Goal: Information Seeking & Learning: Learn about a topic

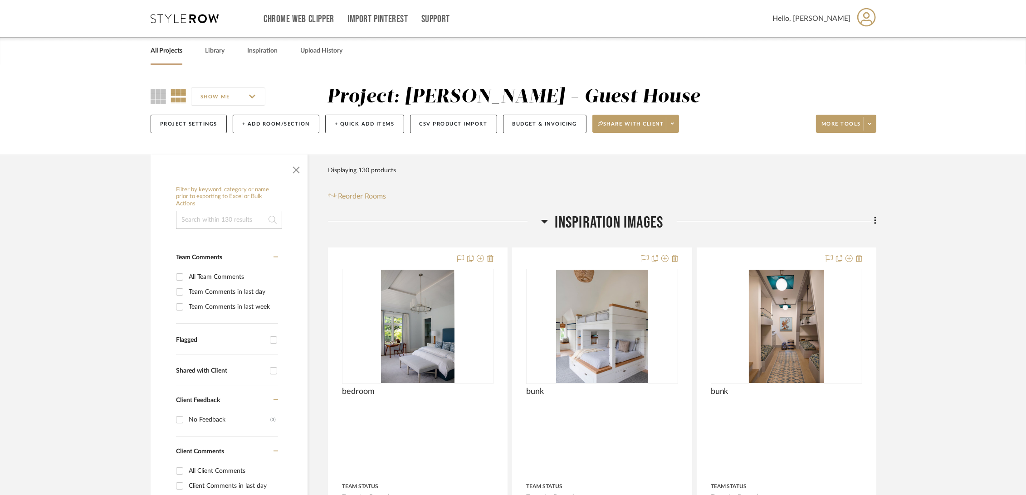
click at [170, 46] on link "All Projects" at bounding box center [167, 51] width 32 height 12
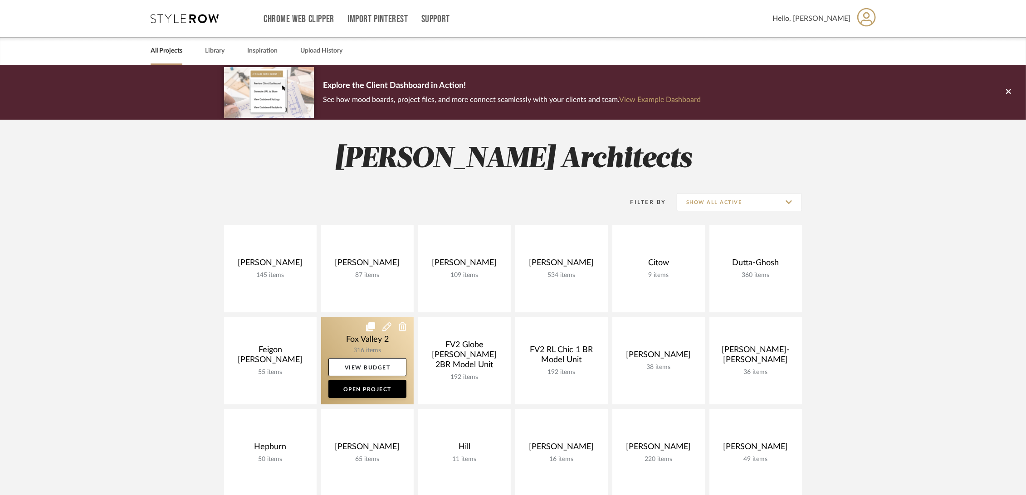
scroll to position [453, 0]
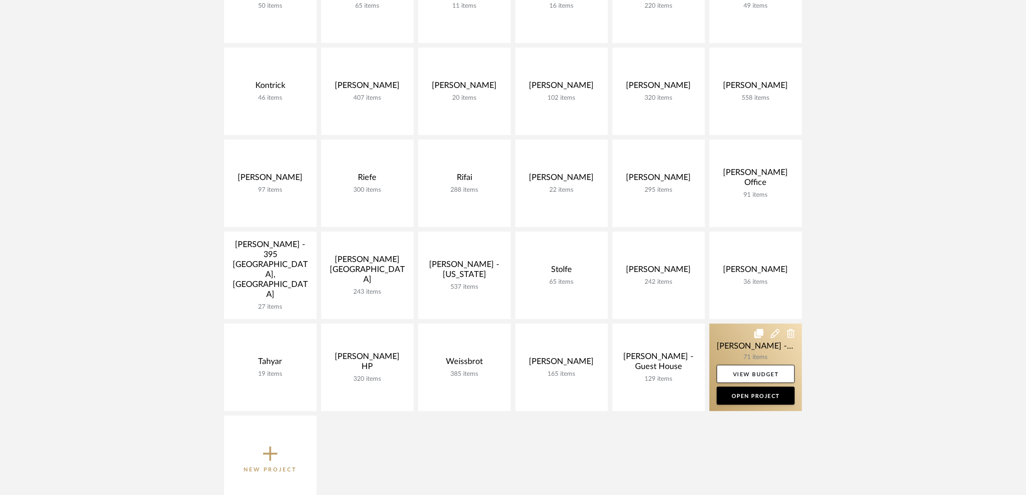
click at [725, 345] on link at bounding box center [755, 368] width 92 height 88
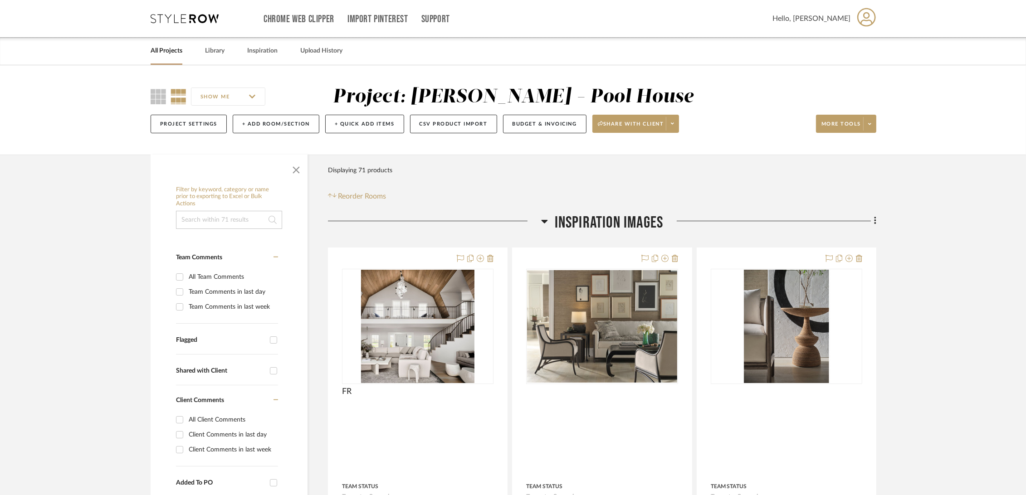
click at [608, 221] on span "Inspiration Images" at bounding box center [609, 222] width 109 height 19
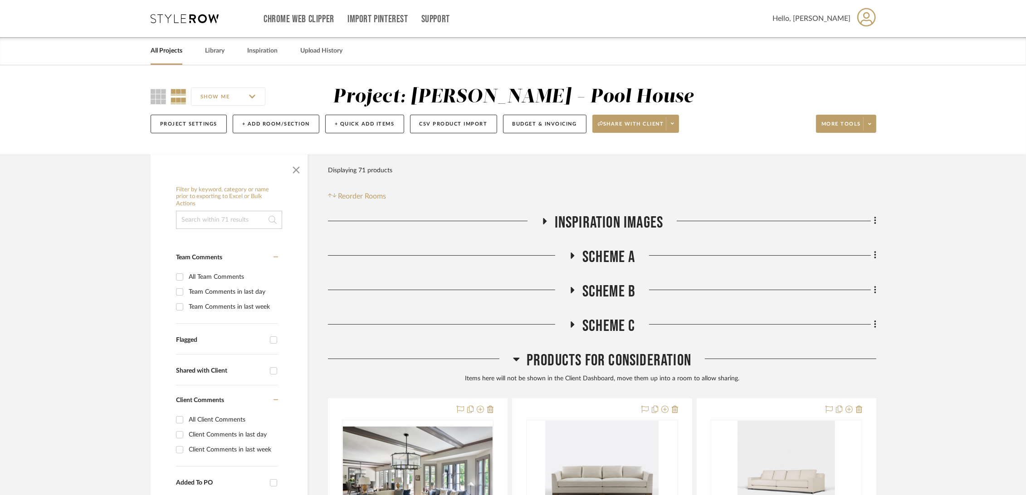
scroll to position [50, 0]
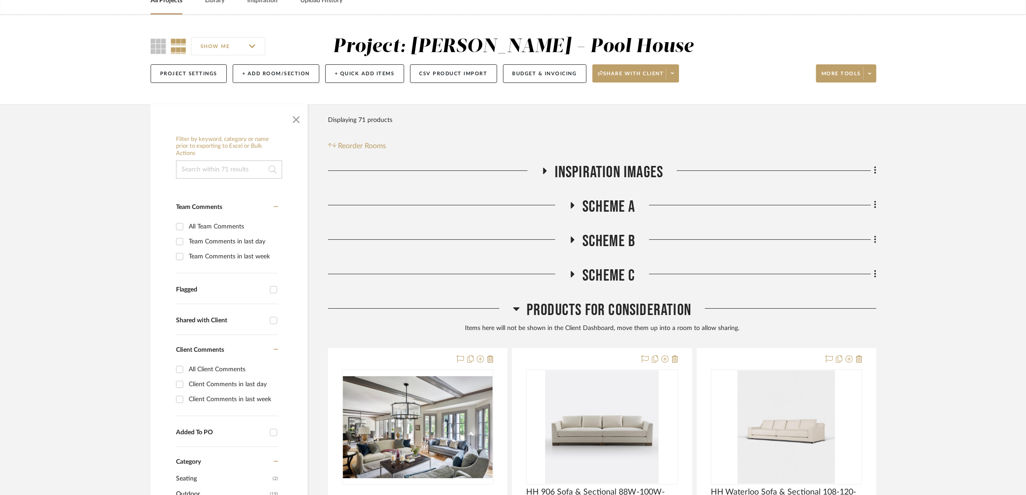
click at [613, 191] on div "Inspiration Images Scheme A Scheme B Scheme C Products For Consideration Items …" at bounding box center [602, 423] width 548 height 521
click at [605, 210] on span "Scheme A" at bounding box center [608, 206] width 53 height 19
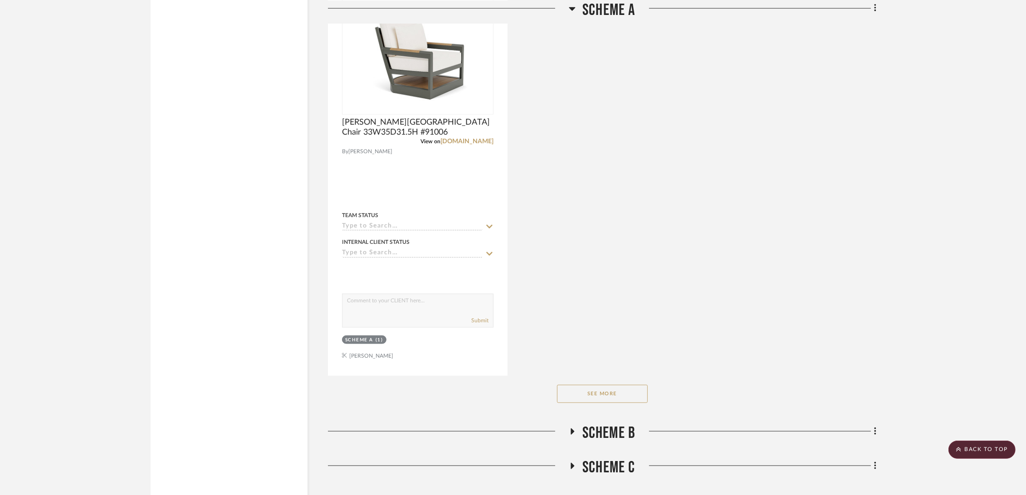
scroll to position [1360, 0]
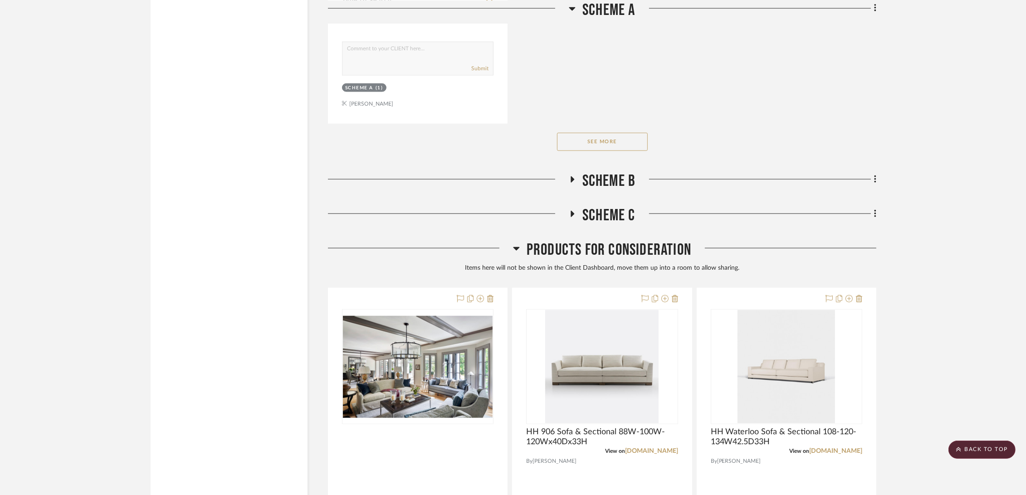
click at [609, 133] on div "See More" at bounding box center [602, 142] width 548 height 36
click at [593, 140] on button "See More" at bounding box center [602, 142] width 91 height 18
click at [615, 178] on span "Scheme B" at bounding box center [609, 180] width 54 height 19
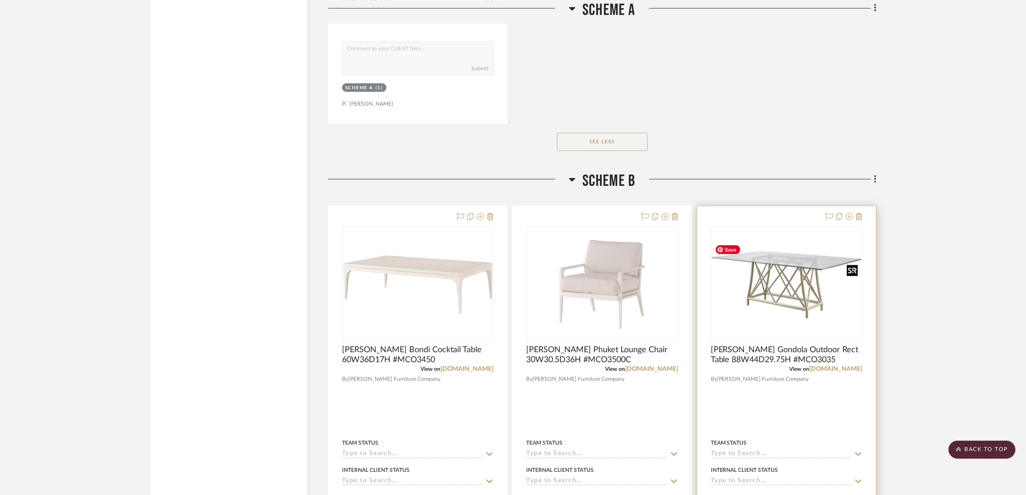
click at [0, 0] on img at bounding box center [0, 0] width 0 height 0
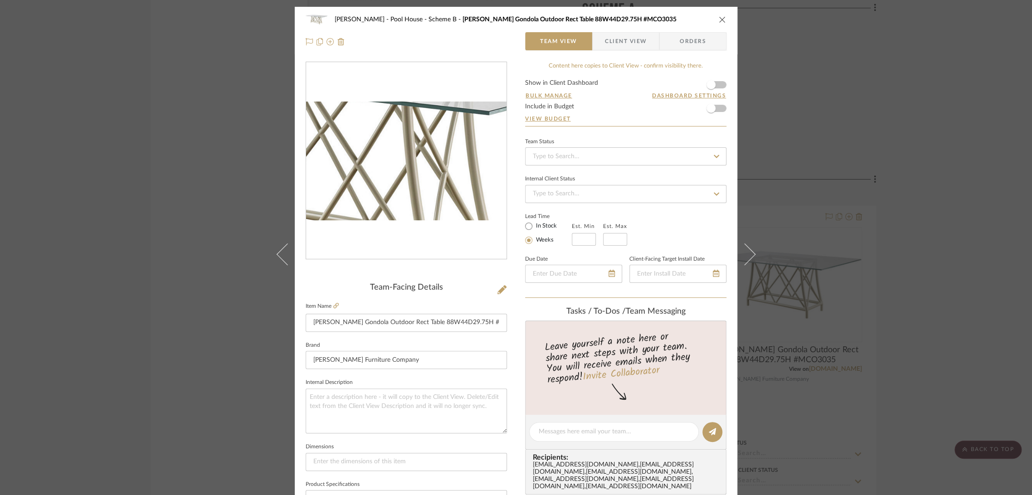
click at [423, 157] on img "0" at bounding box center [406, 161] width 200 height 119
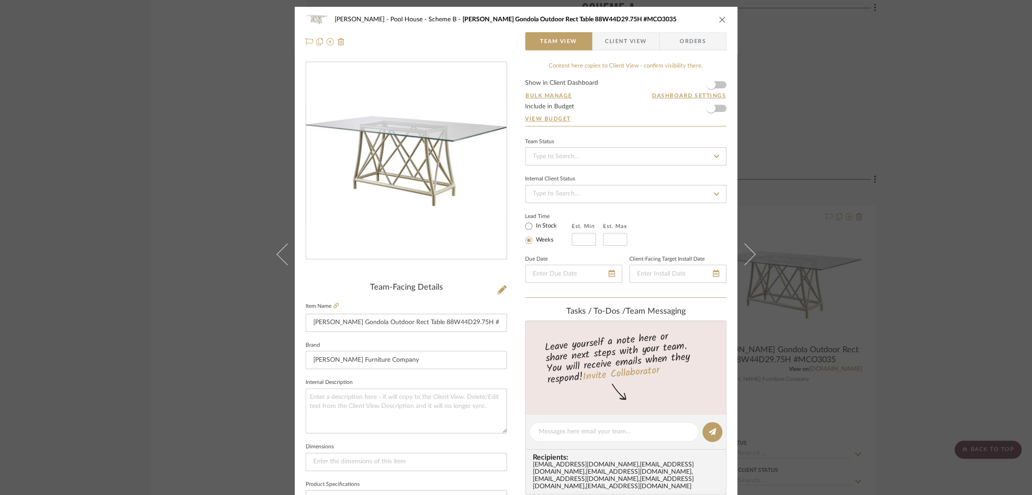
drag, startPoint x: 439, startPoint y: 383, endPoint x: 377, endPoint y: 205, distance: 188.1
click at [377, 205] on img "0" at bounding box center [406, 161] width 200 height 119
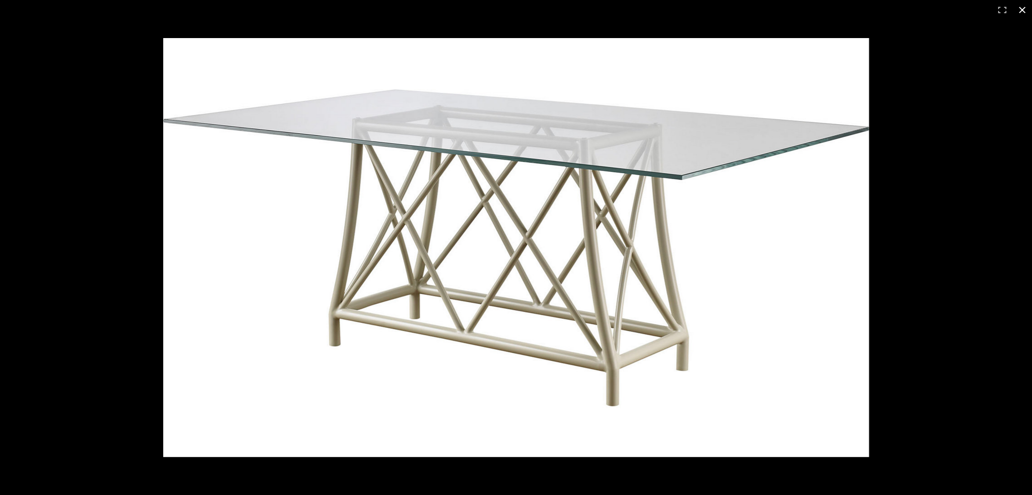
click at [107, 137] on div at bounding box center [516, 247] width 1032 height 495
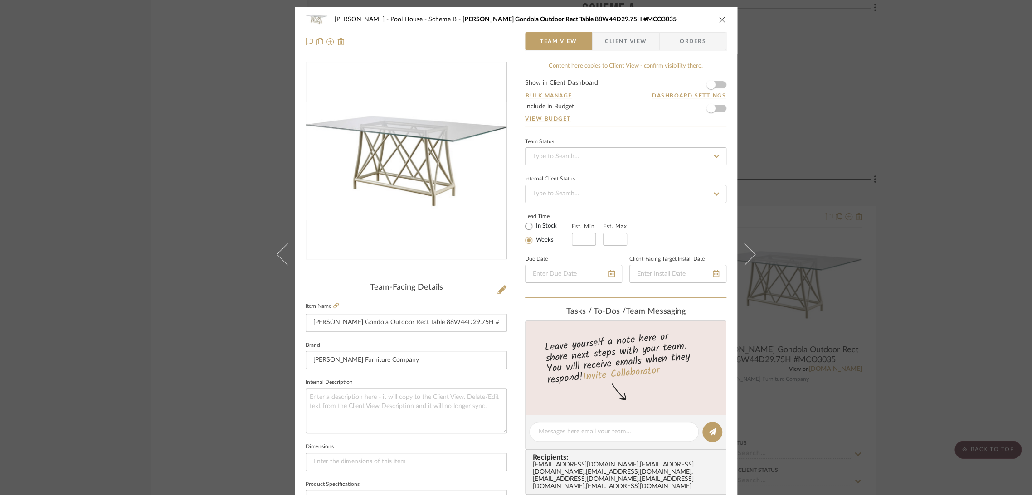
click at [723, 18] on div "[PERSON_NAME] - Pool House Scheme B [PERSON_NAME] Gondola Outdoor Rect Table 88…" at bounding box center [516, 31] width 443 height 48
click at [719, 19] on icon "close" at bounding box center [722, 19] width 7 height 7
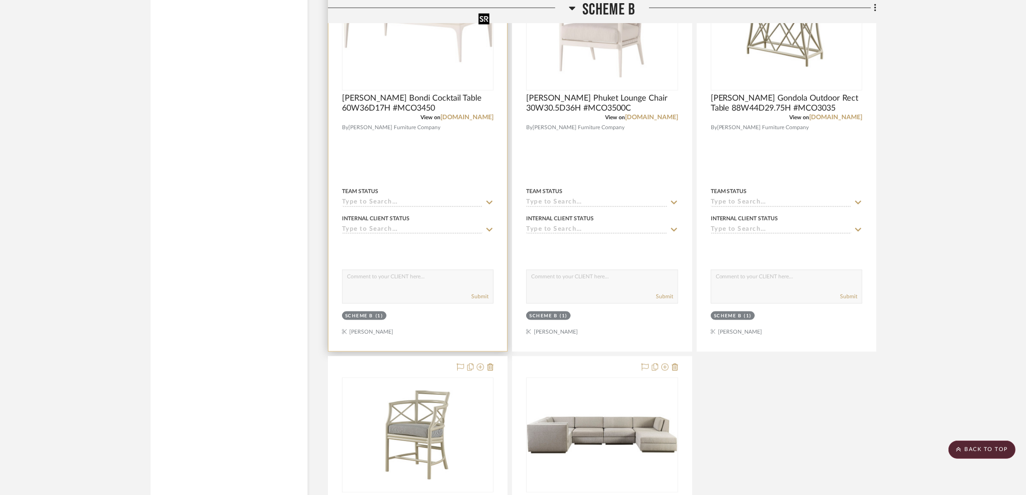
scroll to position [1814, 0]
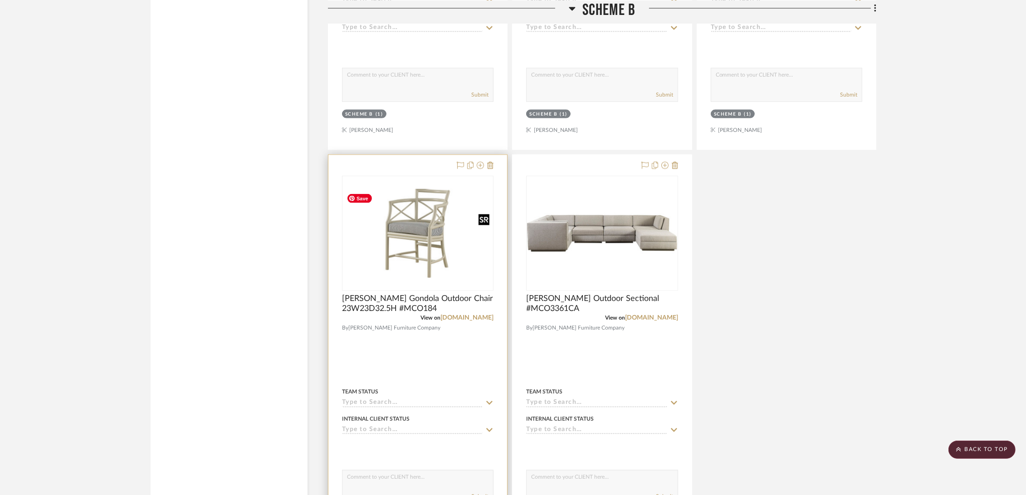
click at [0, 0] on img at bounding box center [0, 0] width 0 height 0
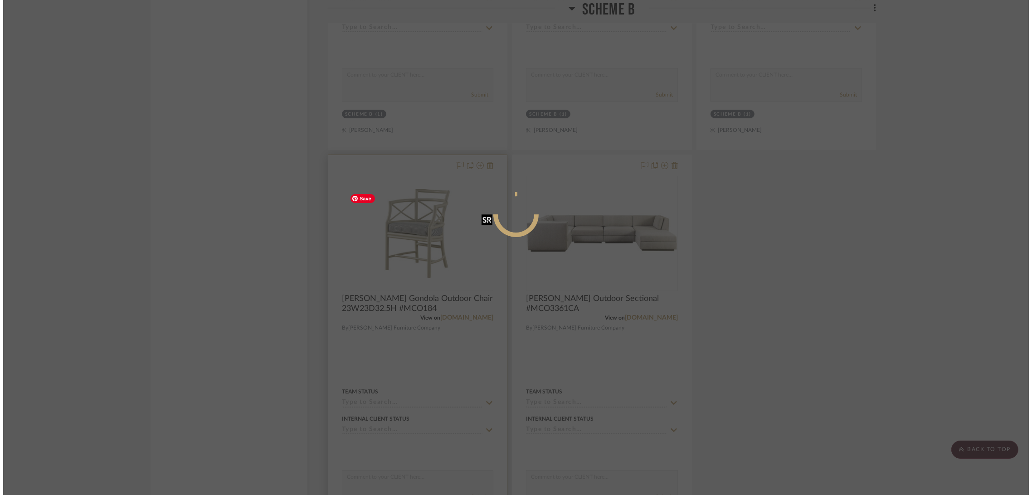
scroll to position [0, 0]
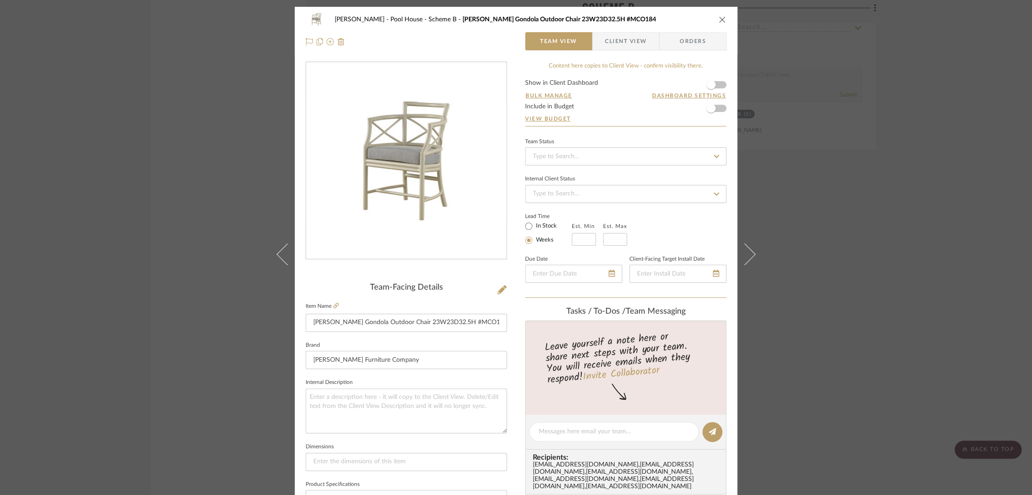
click at [412, 155] on img "0" at bounding box center [406, 161] width 200 height 119
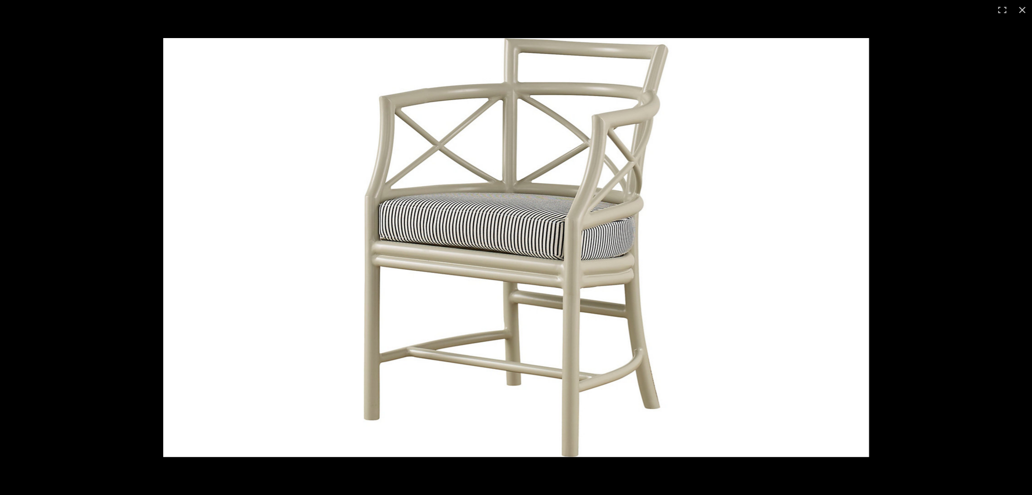
click at [235, 246] on img at bounding box center [515, 247] width 705 height 419
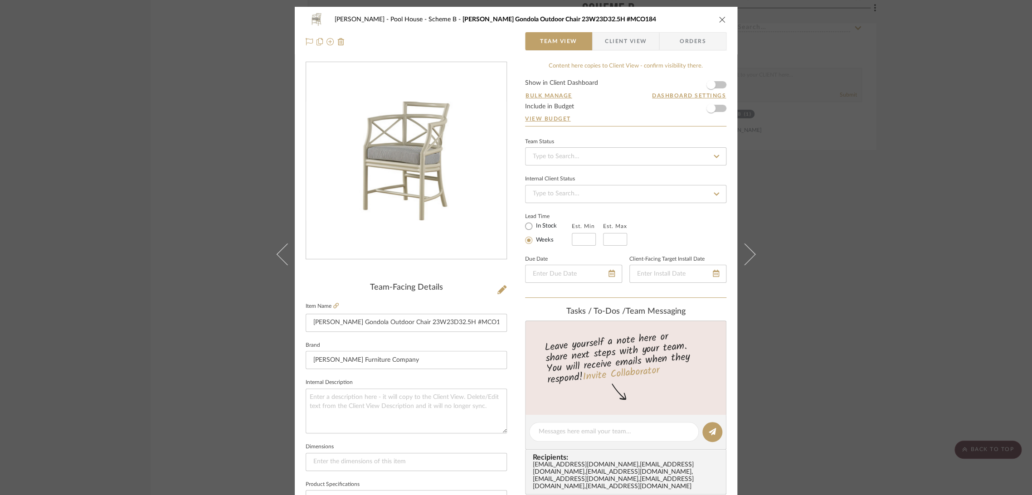
click at [723, 19] on button "close" at bounding box center [722, 19] width 8 height 8
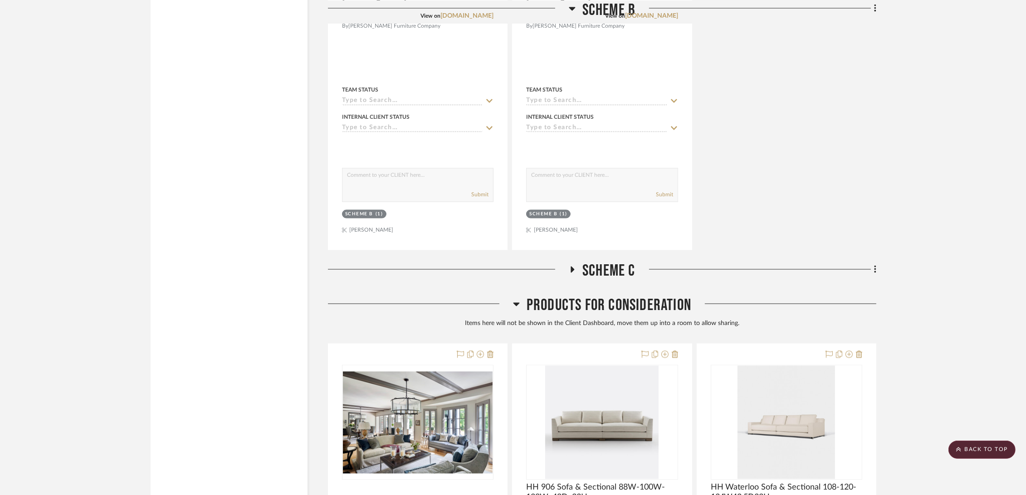
scroll to position [1864, 0]
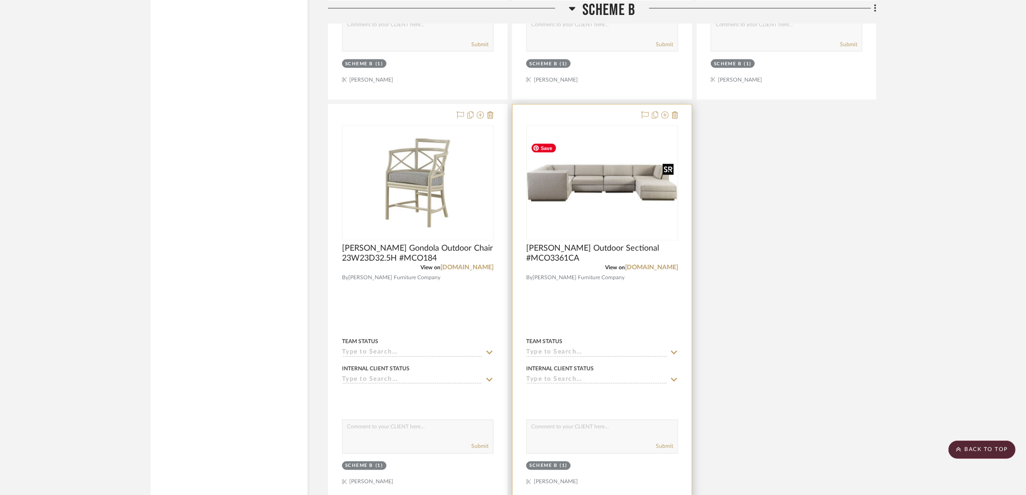
click at [618, 204] on img "0" at bounding box center [602, 183] width 150 height 89
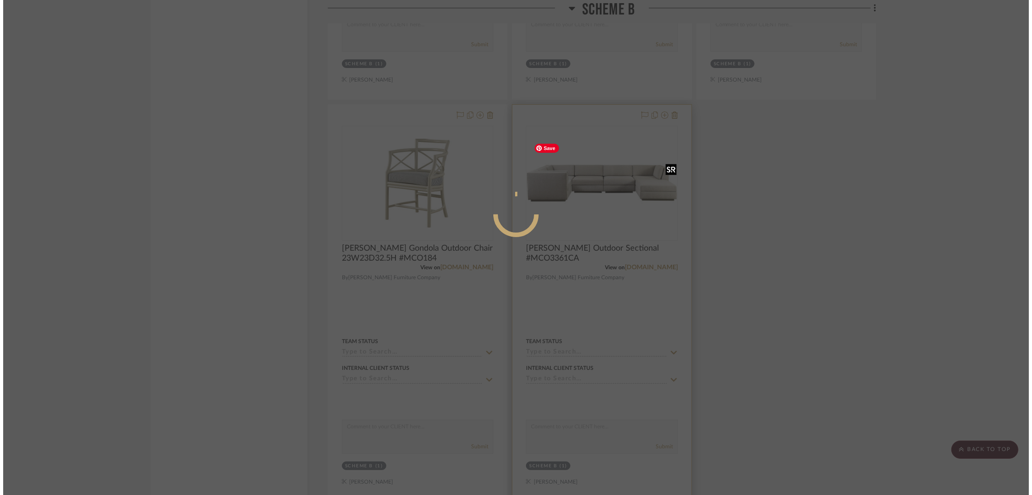
scroll to position [0, 0]
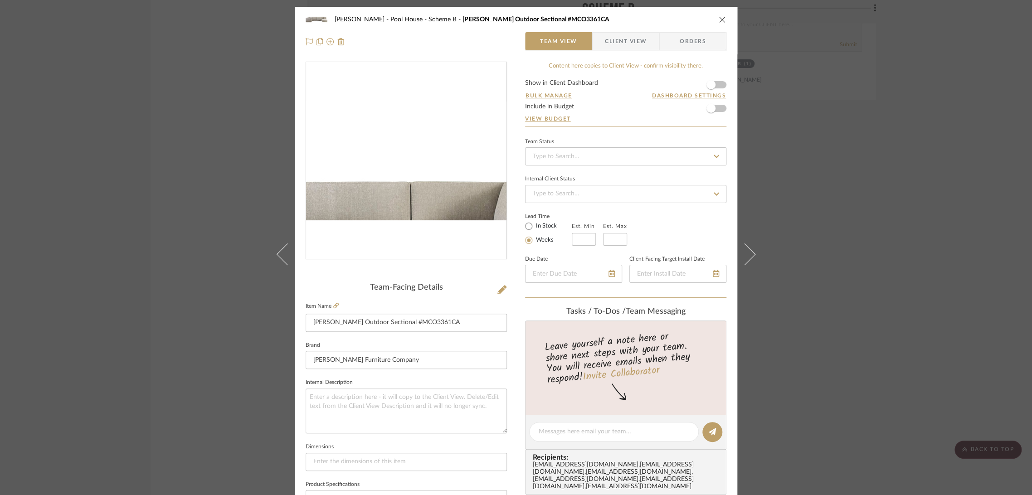
click at [443, 130] on img "0" at bounding box center [406, 161] width 200 height 119
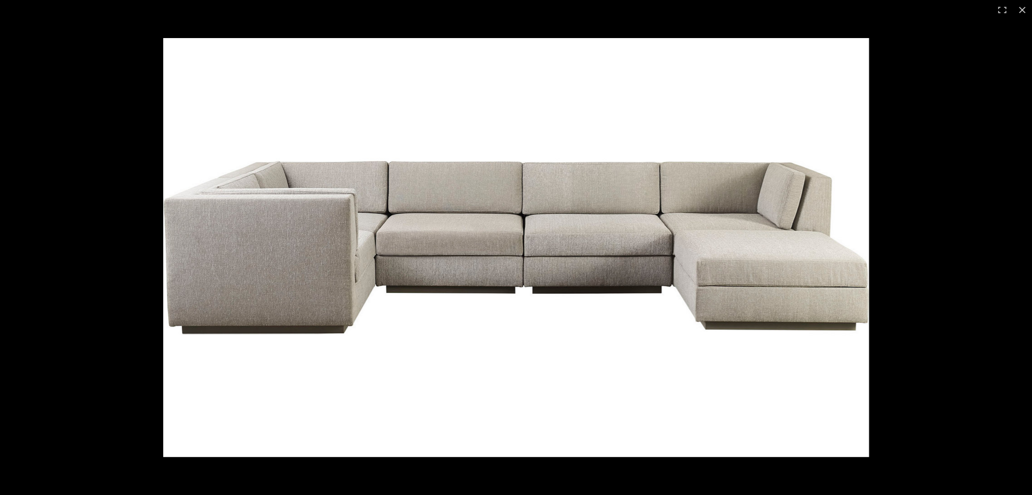
click at [328, 420] on img at bounding box center [515, 247] width 705 height 419
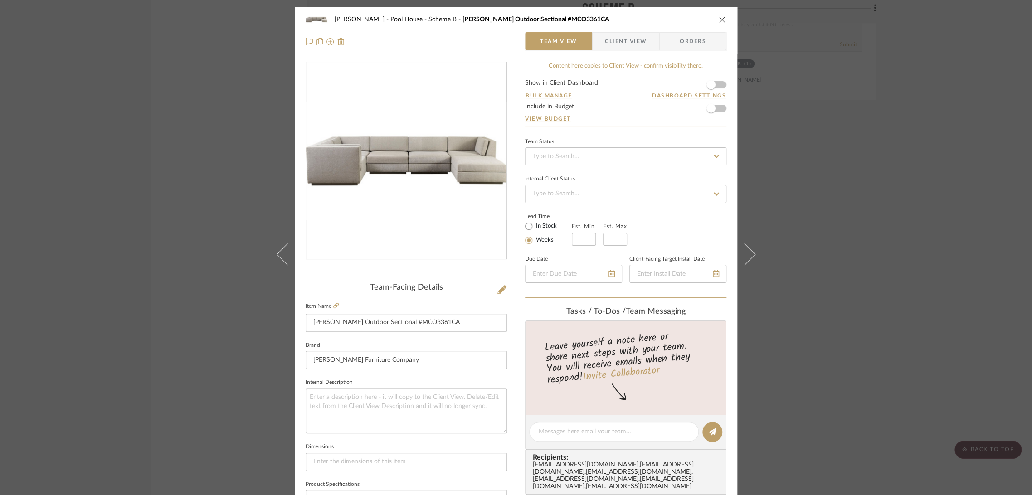
click at [171, 263] on div "[PERSON_NAME] - Pool House Scheme B [PERSON_NAME] Outdoor Sectional #MCO3361CA …" at bounding box center [516, 247] width 1032 height 495
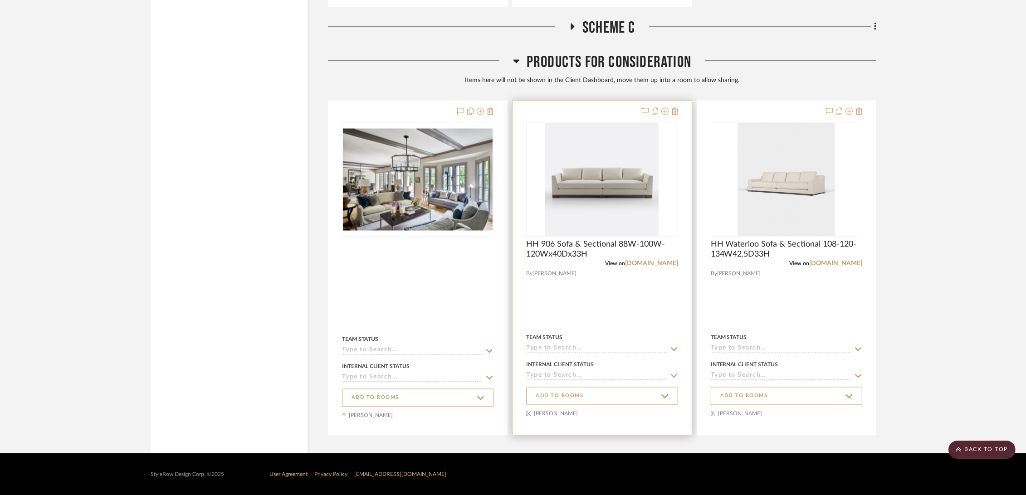
scroll to position [2158, 0]
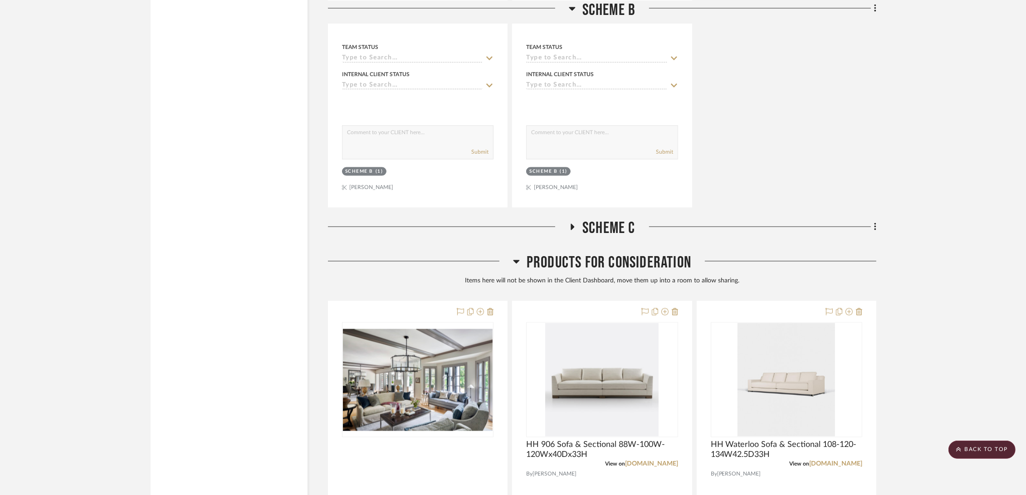
click at [608, 231] on span "Scheme C" at bounding box center [608, 228] width 53 height 19
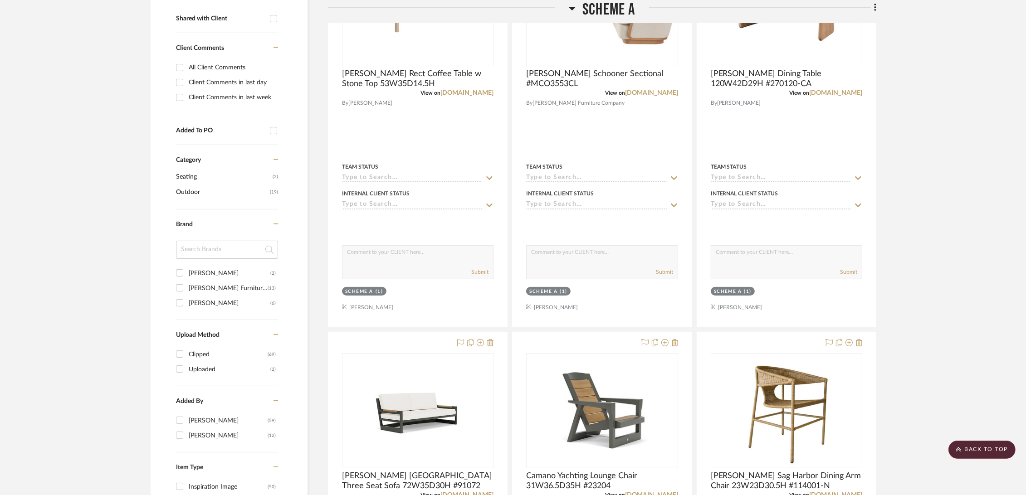
scroll to position [403, 0]
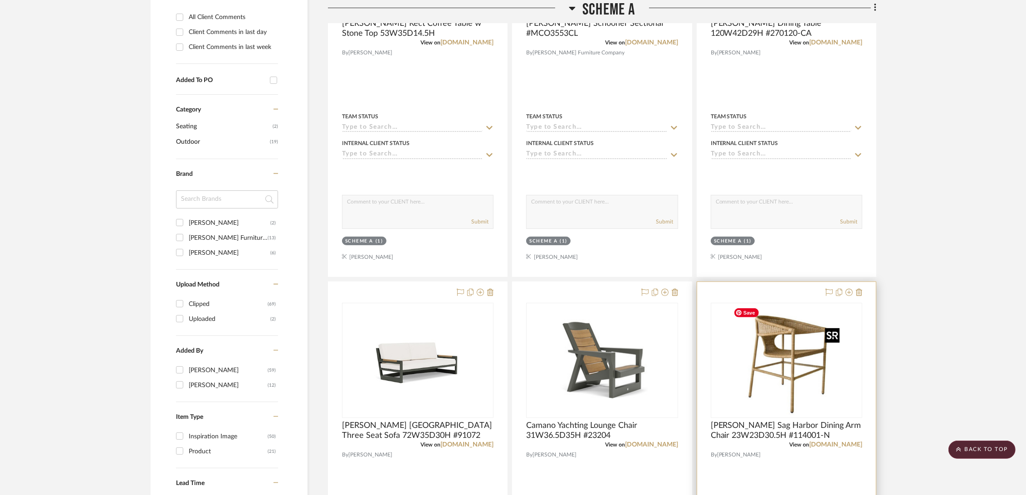
click at [0, 0] on img at bounding box center [0, 0] width 0 height 0
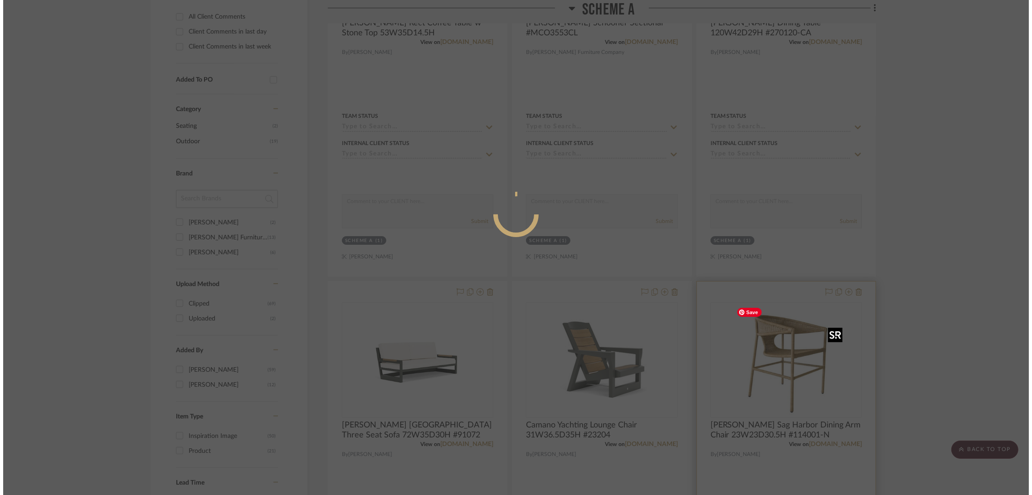
scroll to position [0, 0]
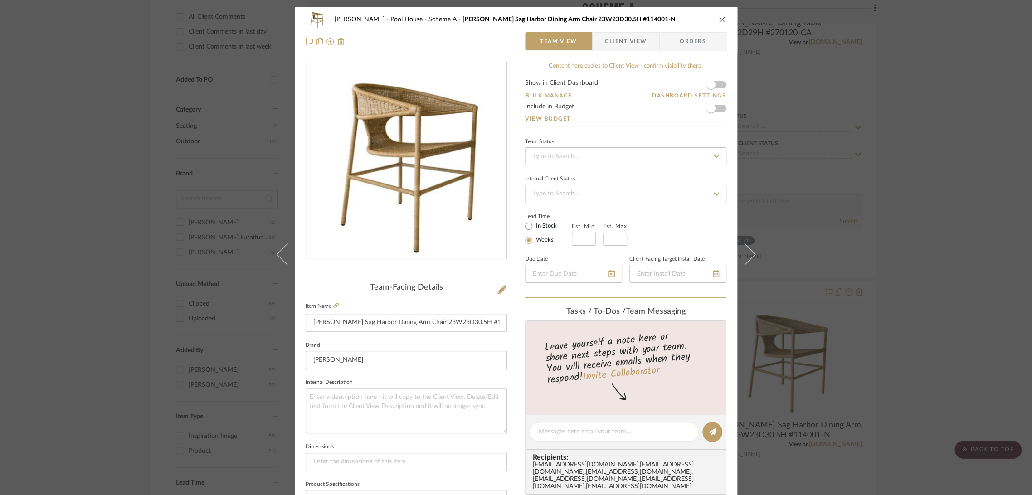
click at [399, 205] on img "0" at bounding box center [406, 161] width 197 height 197
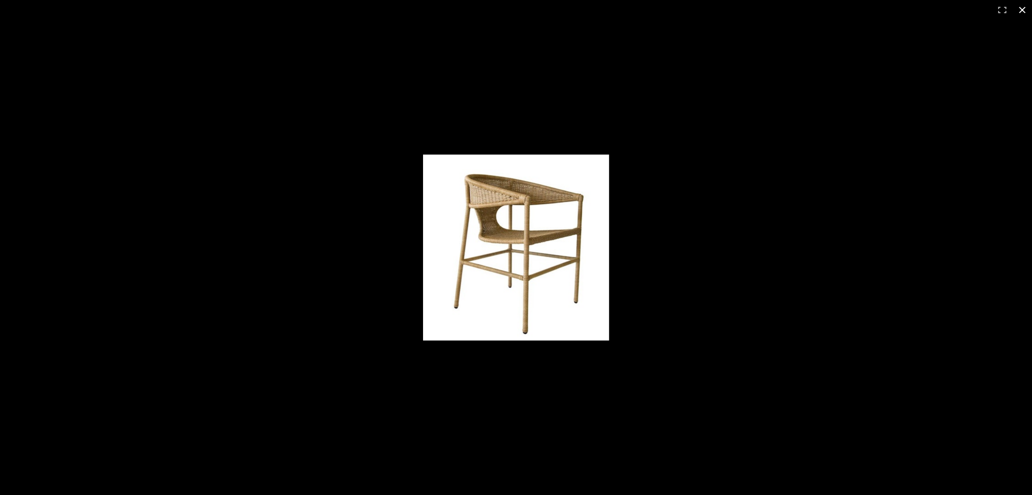
click at [303, 116] on div at bounding box center [516, 247] width 1032 height 495
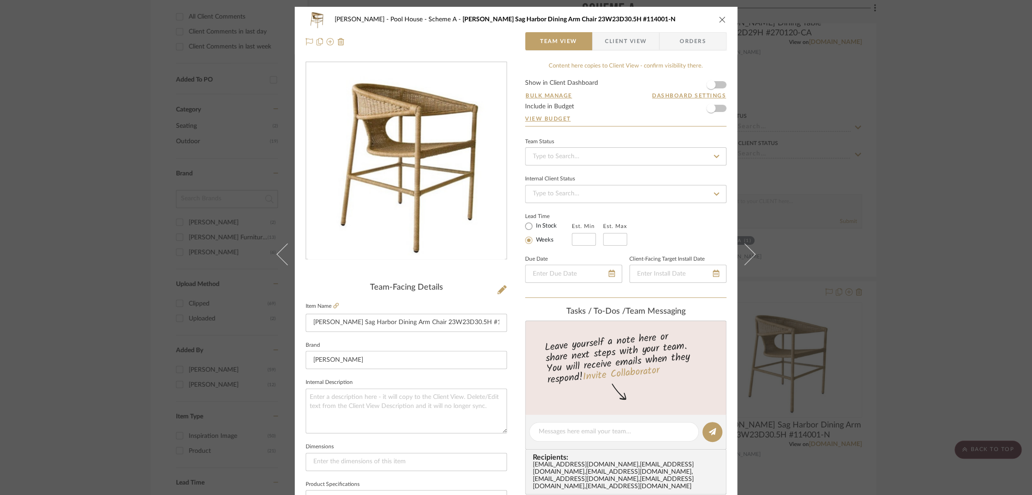
click at [719, 17] on icon "close" at bounding box center [722, 19] width 7 height 7
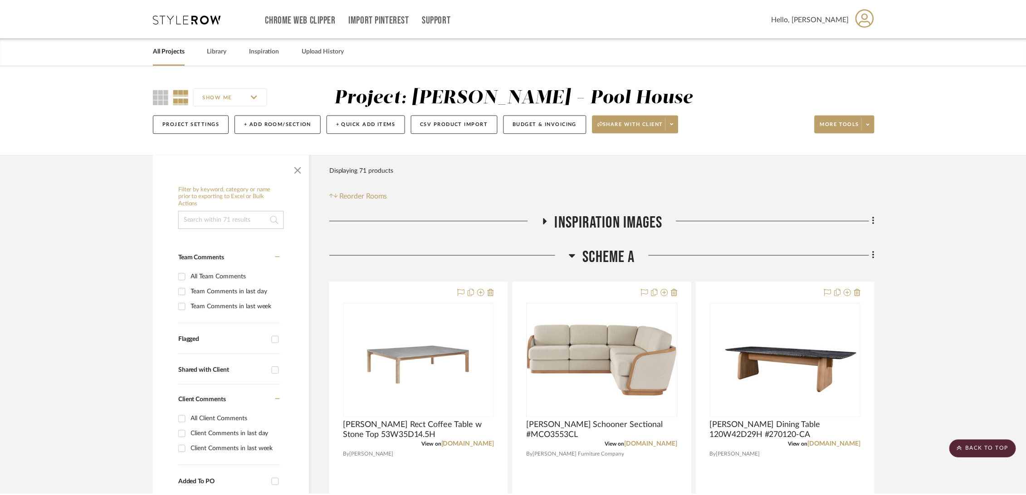
scroll to position [403, 0]
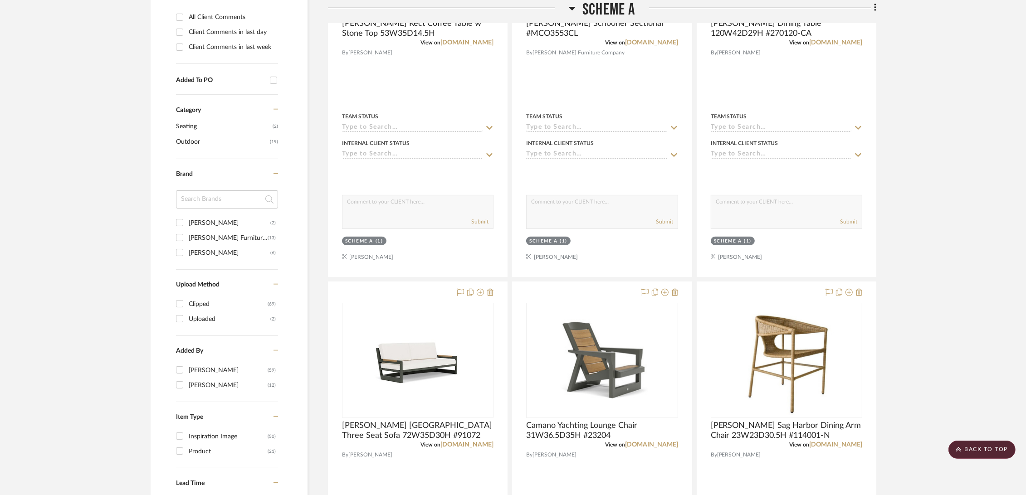
click at [625, 442] on link "[DOMAIN_NAME]" at bounding box center [651, 445] width 53 height 6
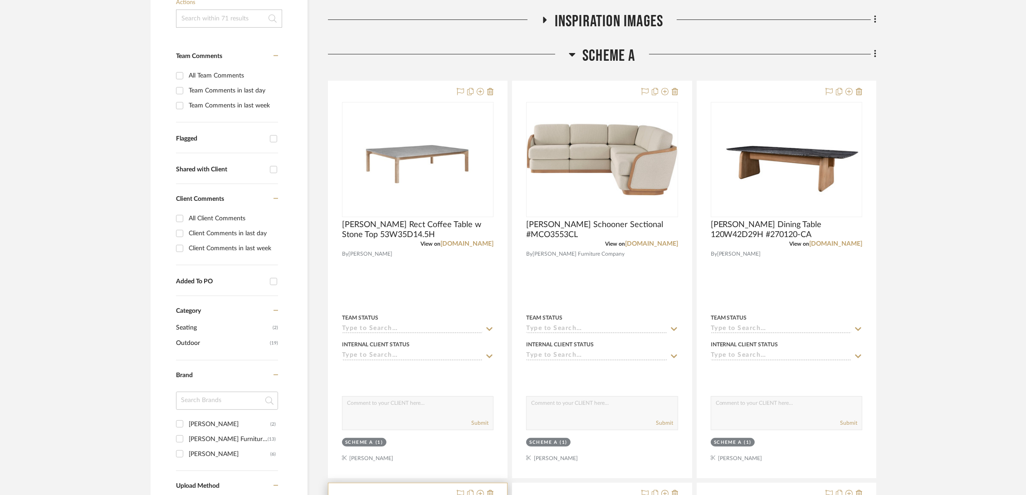
scroll to position [252, 0]
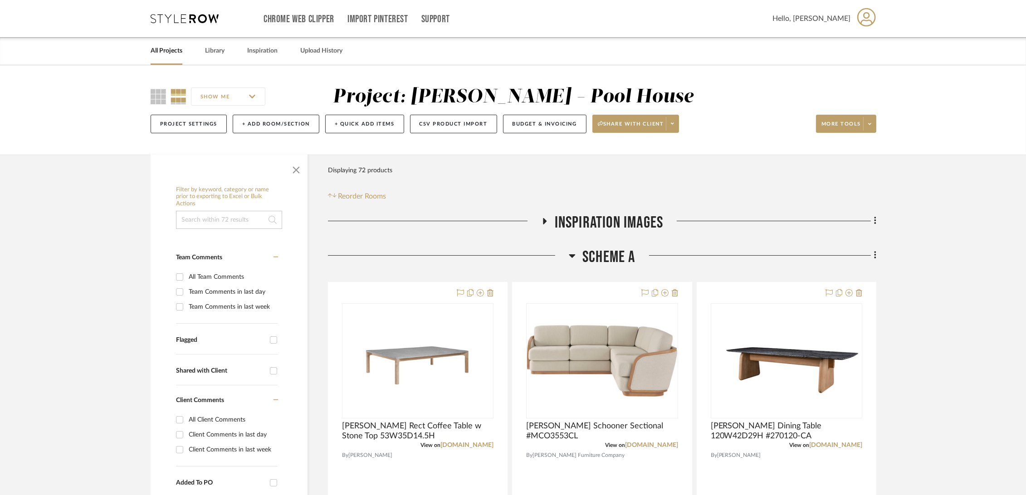
click at [584, 218] on span "Inspiration Images" at bounding box center [609, 222] width 109 height 19
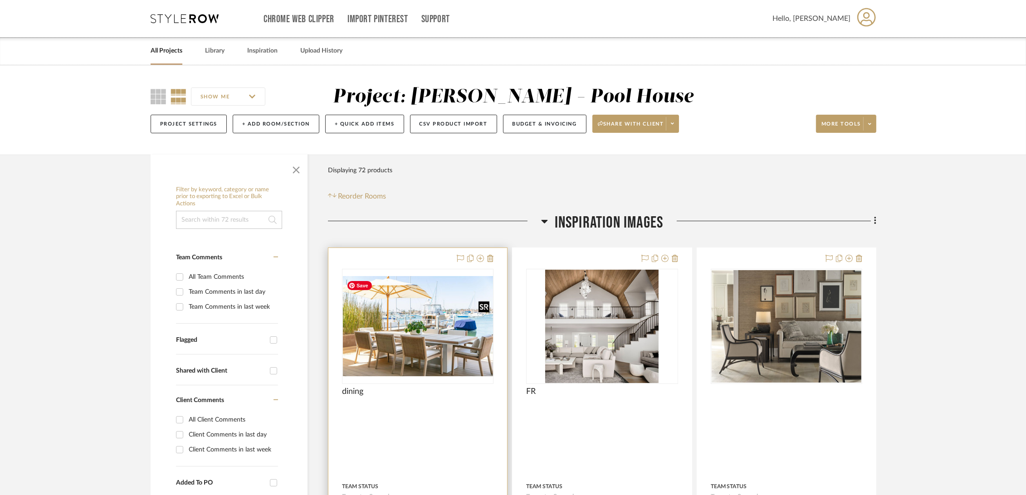
click at [429, 358] on div at bounding box center [417, 326] width 151 height 115
click at [399, 379] on div "0" at bounding box center [417, 326] width 151 height 114
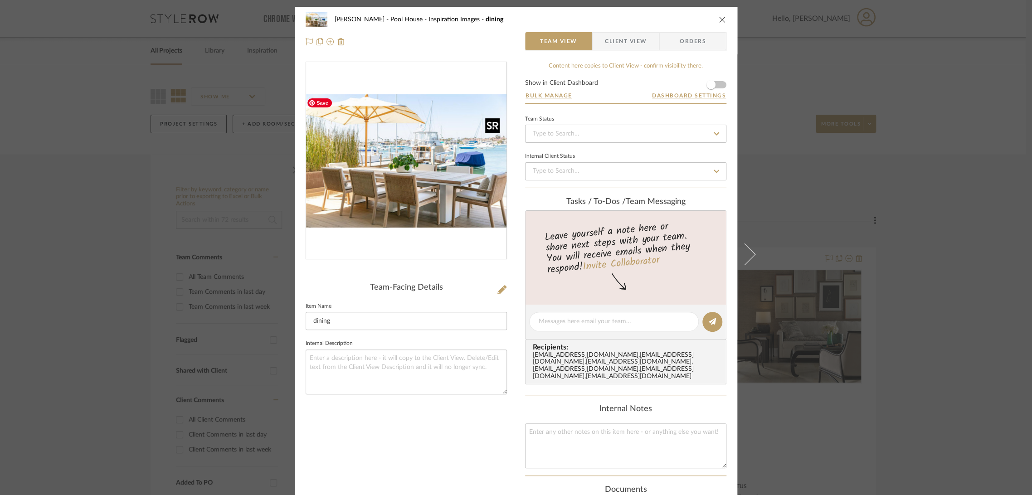
click at [424, 177] on img "0" at bounding box center [406, 161] width 200 height 134
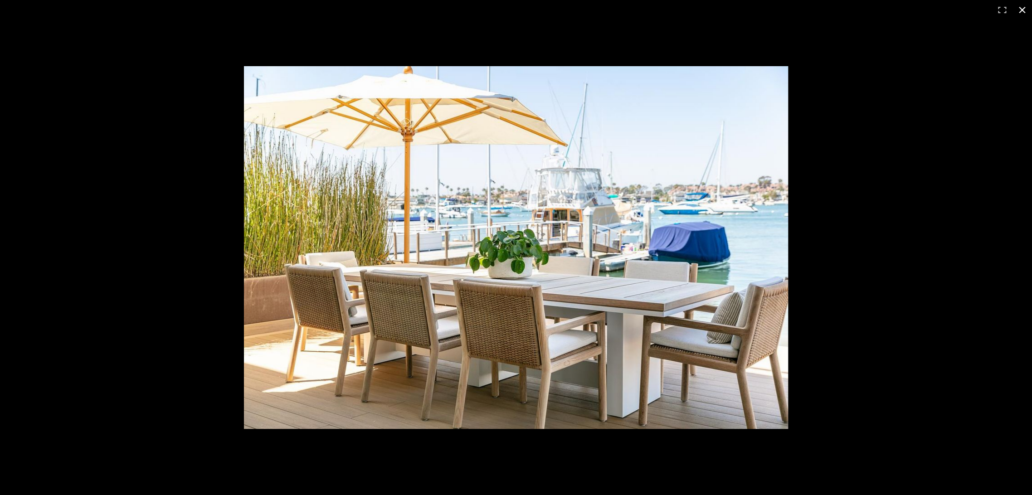
click at [129, 109] on div at bounding box center [516, 247] width 1032 height 495
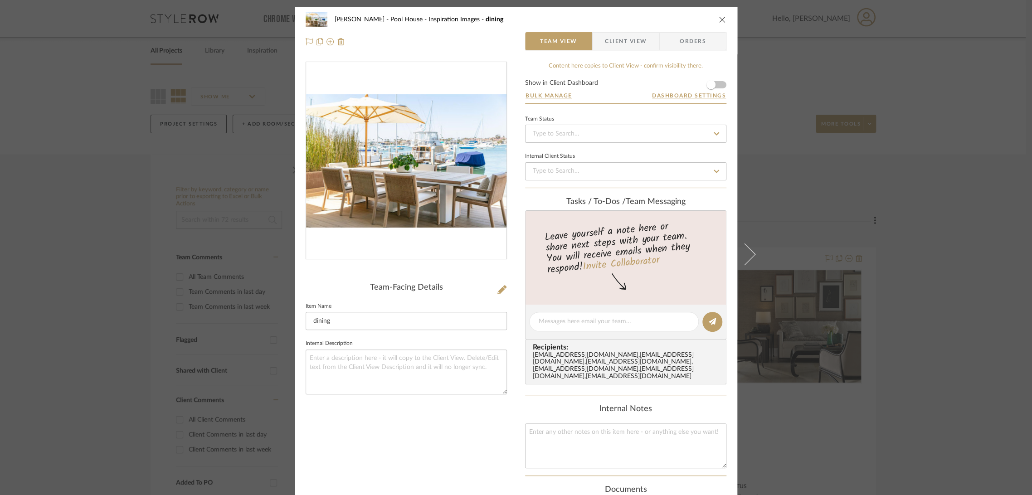
click at [123, 282] on div "Ziegler - Pool House Inspiration Images dining Team View Client View Orders Tea…" at bounding box center [516, 247] width 1032 height 495
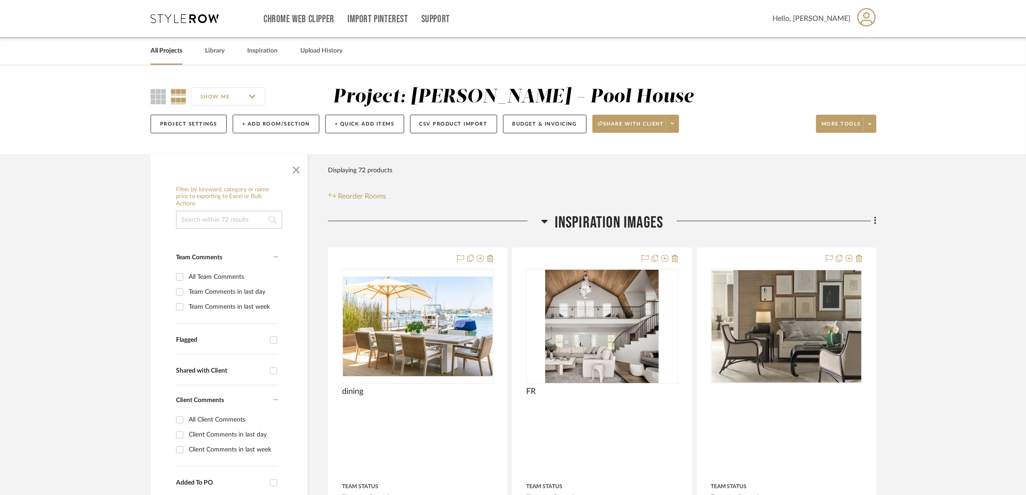
click at [156, 56] on link "All Projects" at bounding box center [167, 51] width 32 height 12
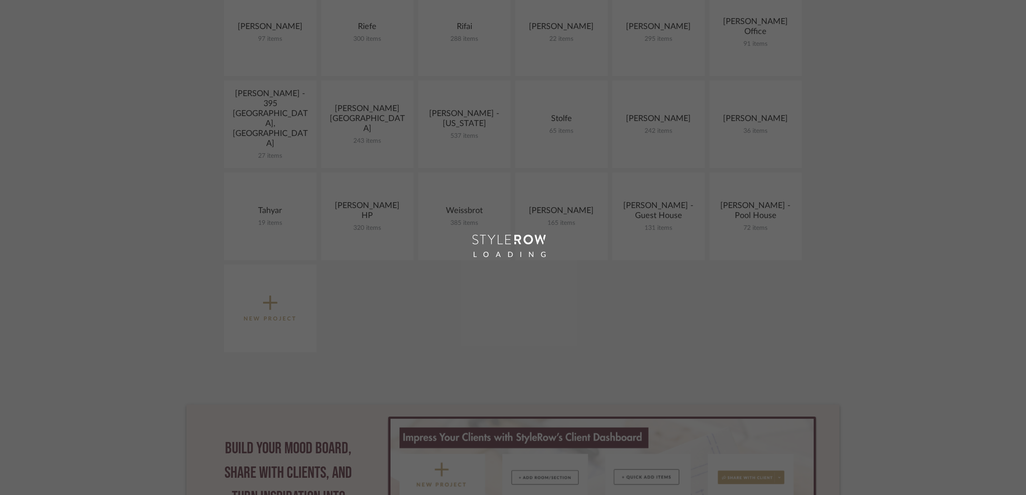
scroll to position [754, 0]
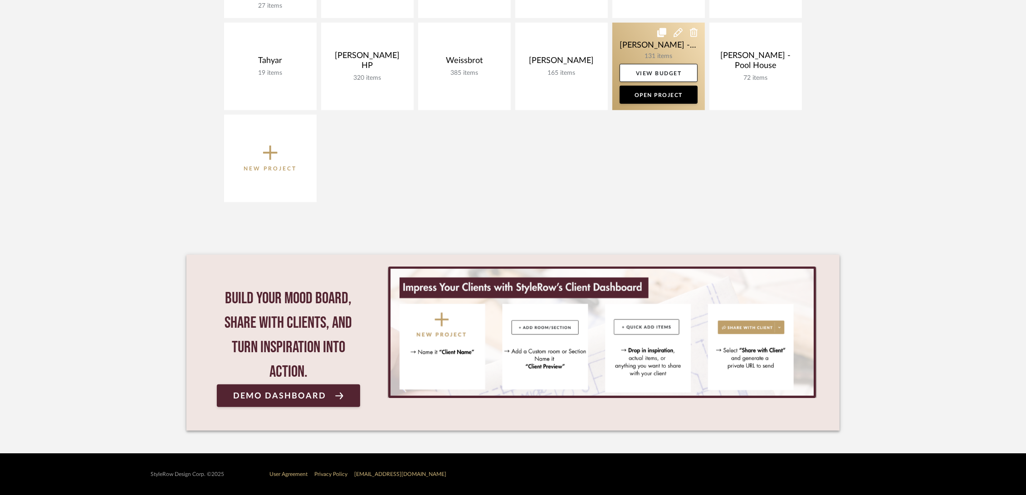
click at [626, 47] on link at bounding box center [658, 67] width 92 height 88
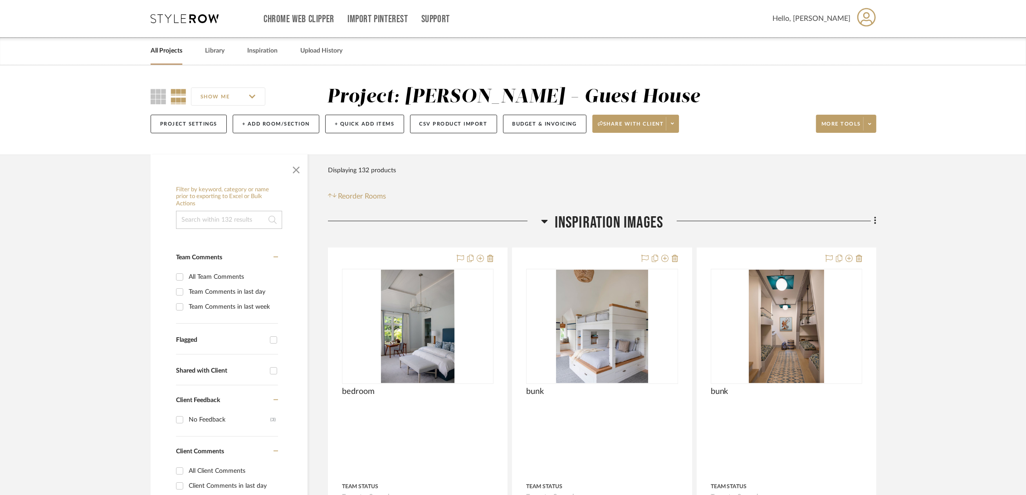
click at [595, 221] on span "Inspiration Images" at bounding box center [609, 222] width 109 height 19
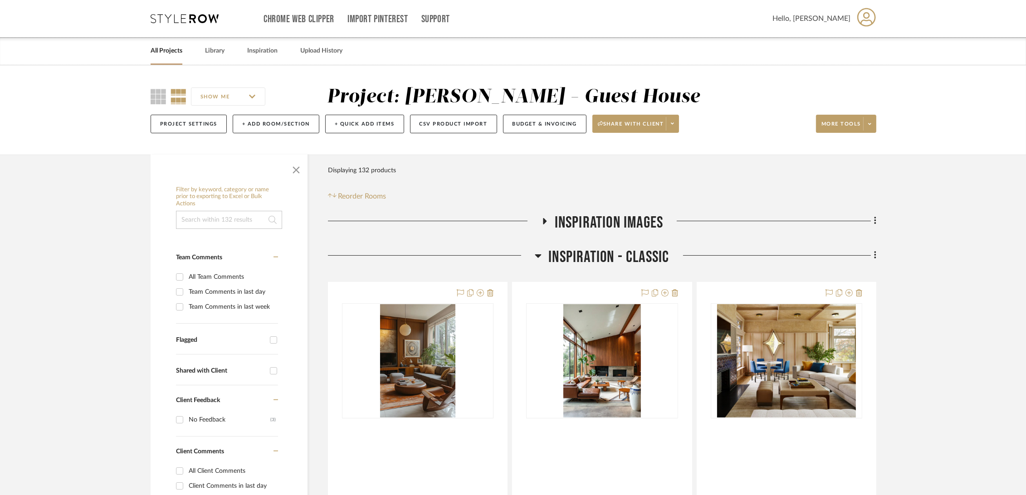
scroll to position [50, 0]
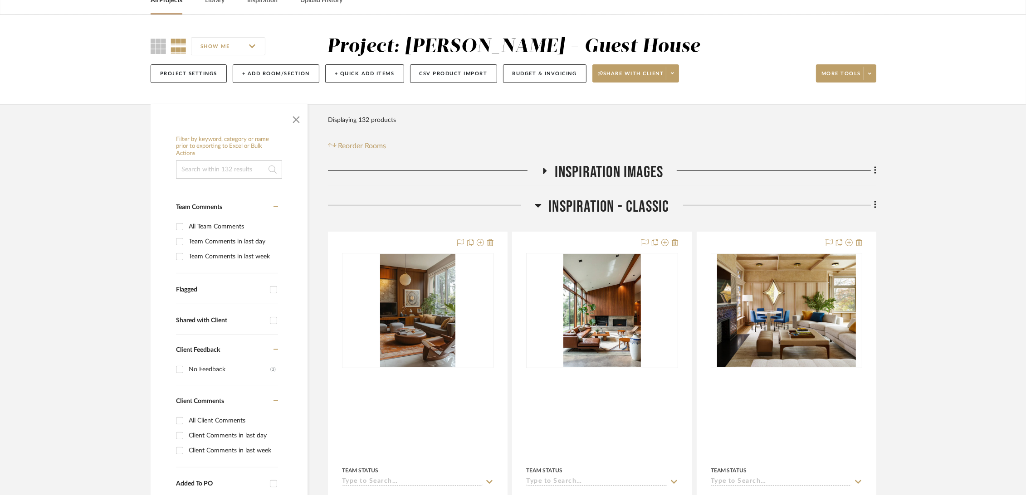
click at [595, 202] on span "Inspiration - Classic" at bounding box center [608, 206] width 121 height 19
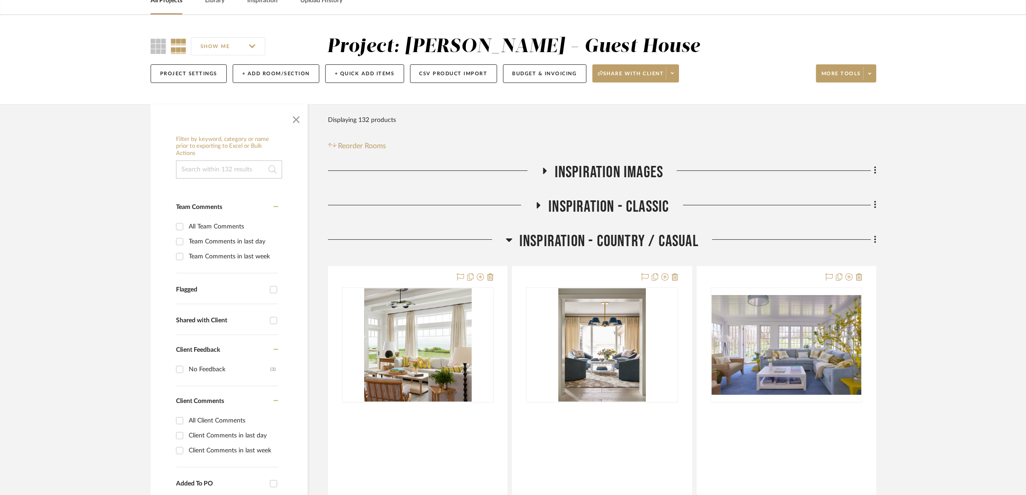
scroll to position [101, 0]
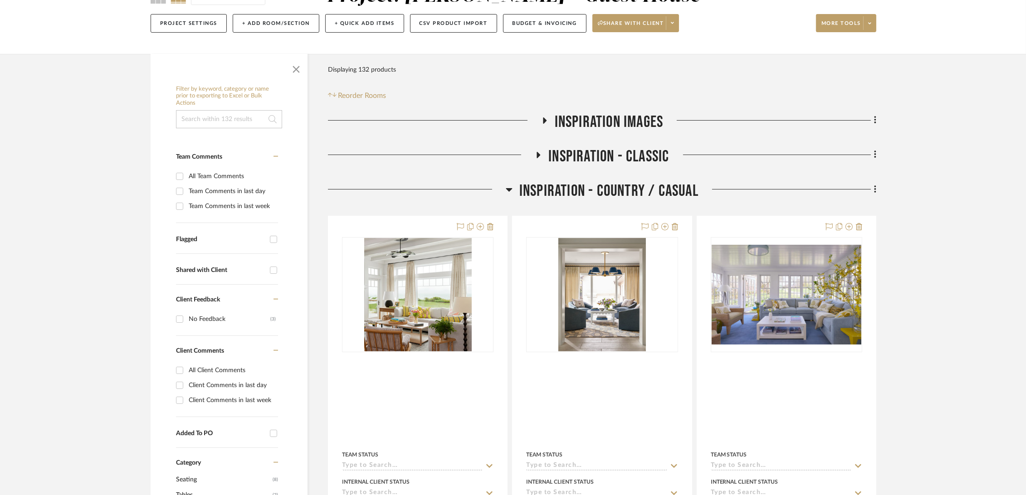
click at [649, 190] on span "Inspiration - Country / Casual" at bounding box center [608, 190] width 179 height 19
